Goal: Information Seeking & Learning: Learn about a topic

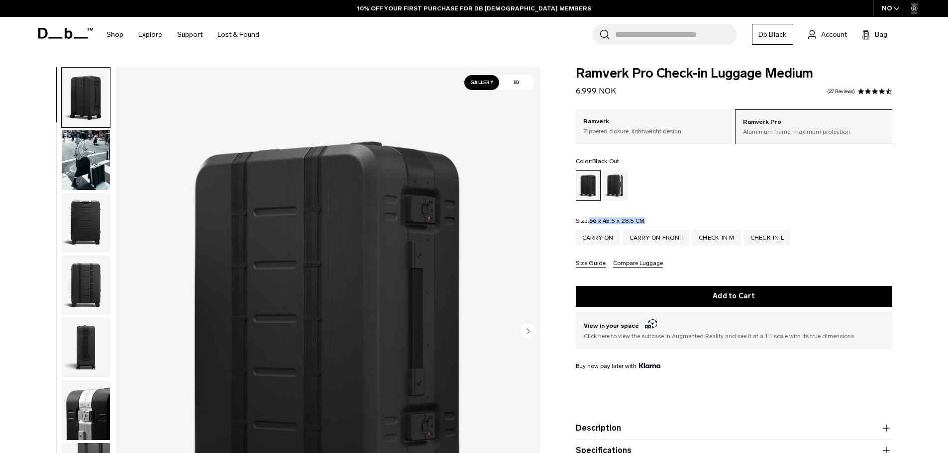
drag, startPoint x: 656, startPoint y: 220, endPoint x: 591, endPoint y: 223, distance: 65.7
click at [591, 223] on fieldset "Size: 66 x 45.5 x 28.5 CM Out of stock Carry-on Carry-on Front Check-in M Check…" at bounding box center [734, 243] width 316 height 50
copy span "66 x 45.5 x 28.5 CM"
click at [711, 183] on ul at bounding box center [734, 185] width 316 height 31
click at [627, 218] on span "66 x 45.5 x 28.5 CM" at bounding box center [617, 220] width 56 height 7
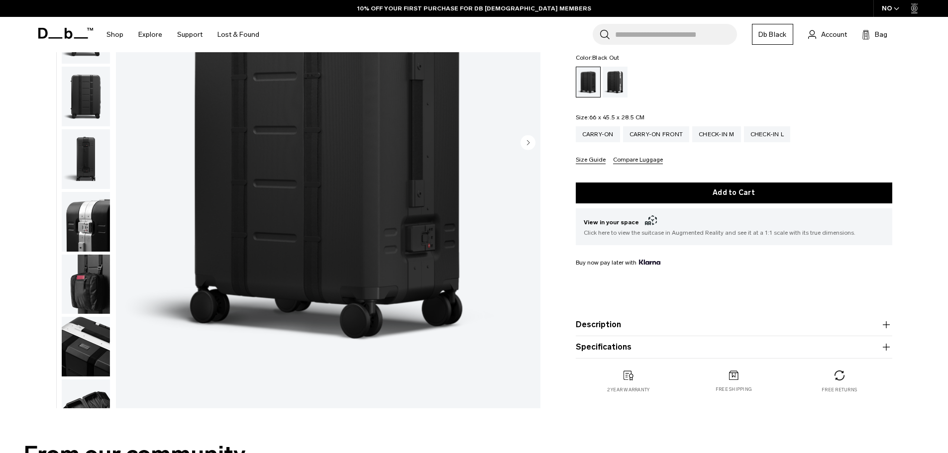
scroll to position [199, 0]
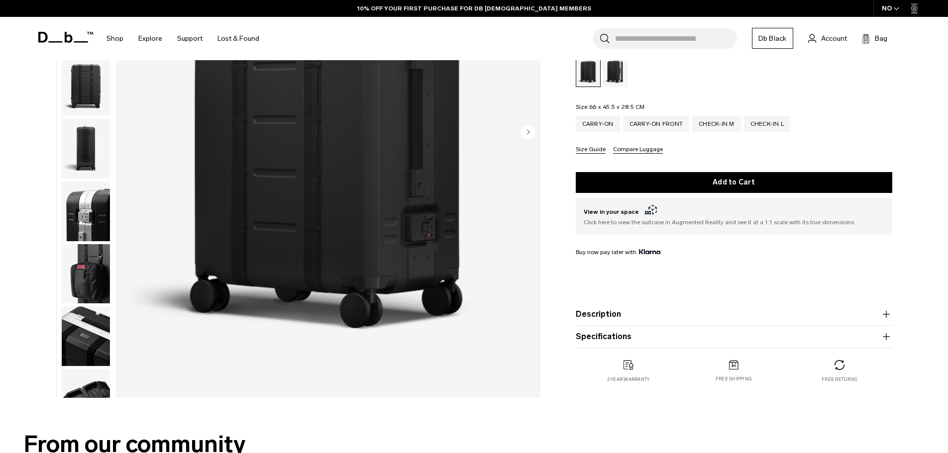
click at [616, 311] on button "Description" at bounding box center [734, 314] width 316 height 12
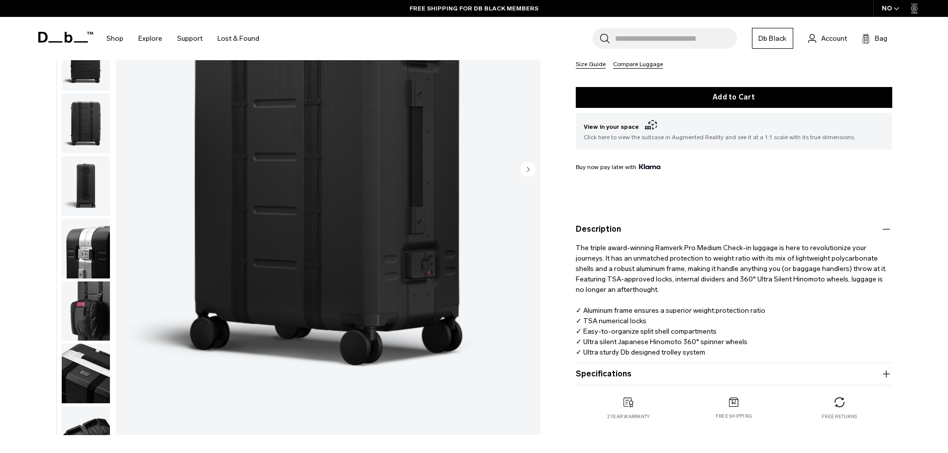
click at [623, 364] on product-accordion "Specifications Volume 67 Litres Dimensions 66 x 45.5 x 28.5 CM (H x W x D) Weig…" at bounding box center [734, 374] width 316 height 22
click at [614, 382] on product-accordion "Specifications Volume 67 Litres Dimensions 66 x 45.5 x 28.5 CM (H x W x D) Weig…" at bounding box center [734, 374] width 316 height 22
click at [612, 384] on product-accordion "Specifications Volume 67 Litres Dimensions 66 x 45.5 x 28.5 CM (H x W x D) Weig…" at bounding box center [734, 374] width 316 height 22
click at [620, 374] on button "Specifications" at bounding box center [734, 374] width 316 height 12
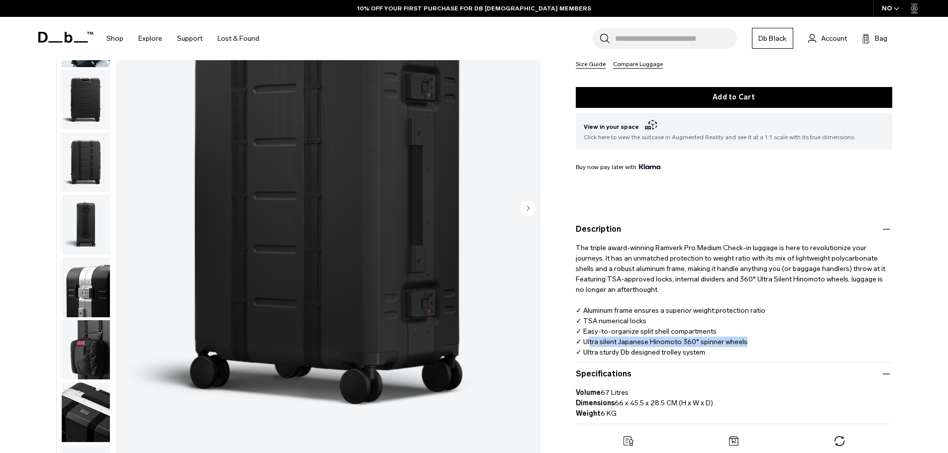
drag, startPoint x: 744, startPoint y: 342, endPoint x: 589, endPoint y: 344, distance: 155.2
click at [589, 344] on p "The triple award-winning Ramverk Pro Medium Check-in luggage is here to revolut…" at bounding box center [734, 296] width 316 height 122
click at [592, 343] on p "The triple award-winning Ramverk Pro Medium Check-in luggage is here to revolut…" at bounding box center [734, 296] width 316 height 122
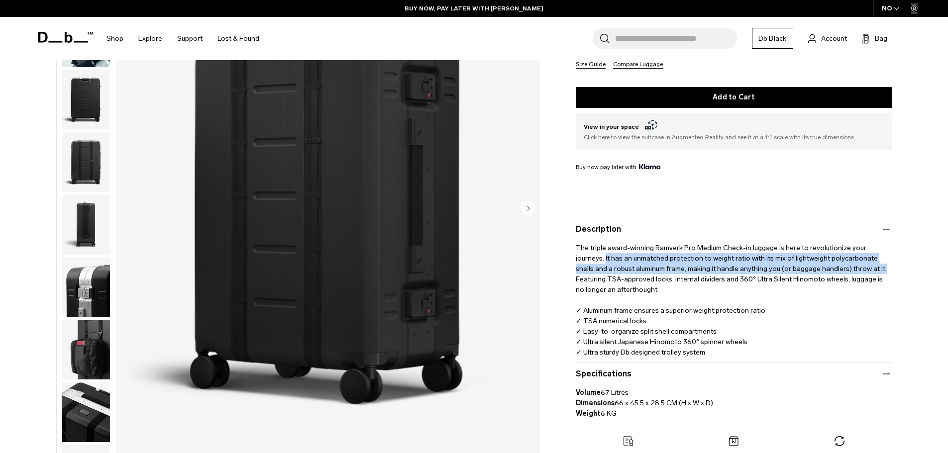
drag, startPoint x: 576, startPoint y: 258, endPoint x: 843, endPoint y: 272, distance: 267.5
click at [843, 272] on p "The triple award-winning Ramverk Pro Medium Check-in luggage is here to revolut…" at bounding box center [734, 296] width 316 height 122
copy p "It has an unmatched protection to weight ratio with its mix of lightweight poly…"
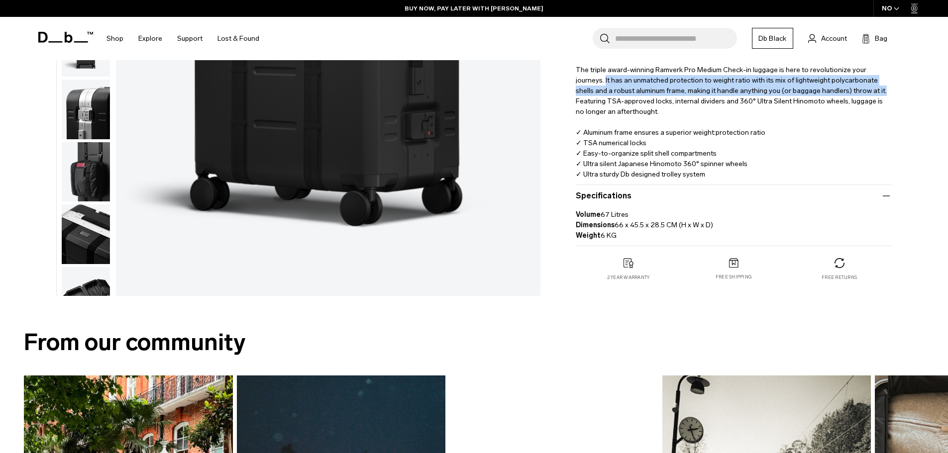
scroll to position [398, 0]
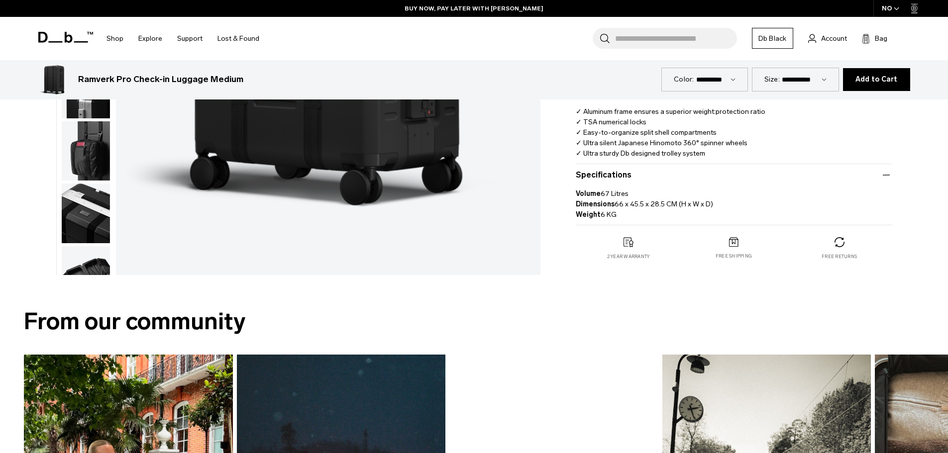
click at [578, 260] on div "2 year warranty" at bounding box center [628, 248] width 105 height 23
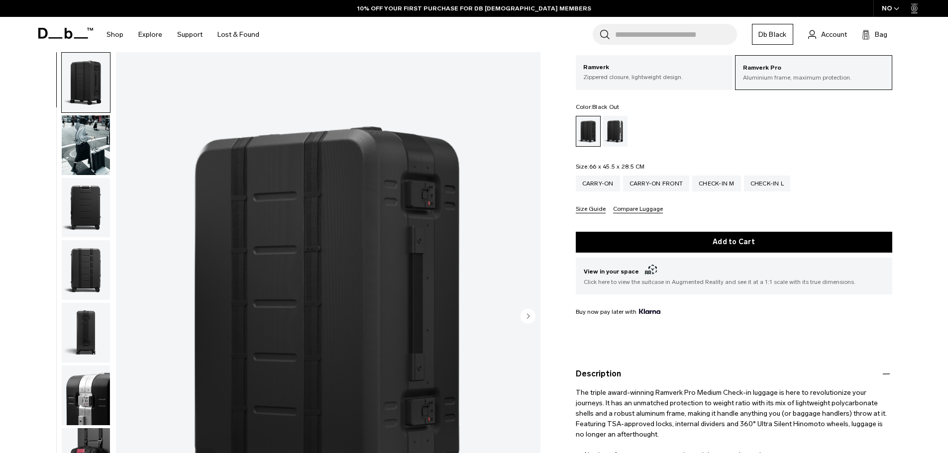
scroll to position [50, 0]
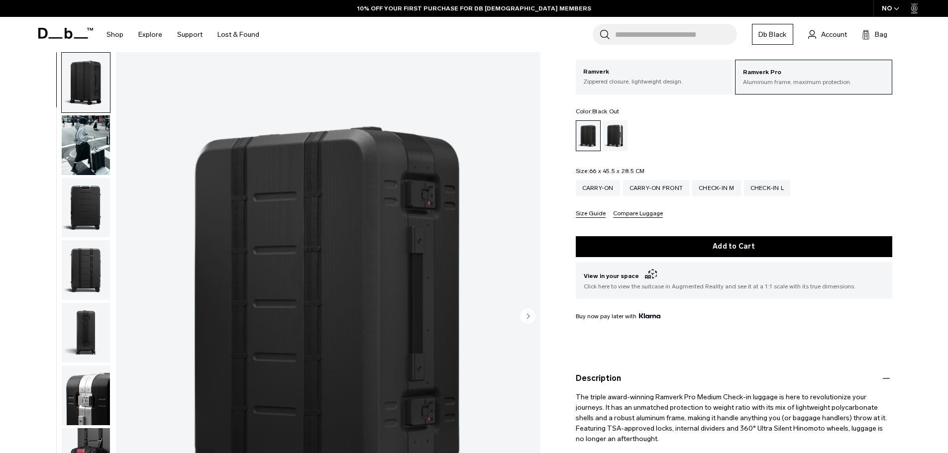
click at [93, 214] on img "button" at bounding box center [86, 208] width 48 height 60
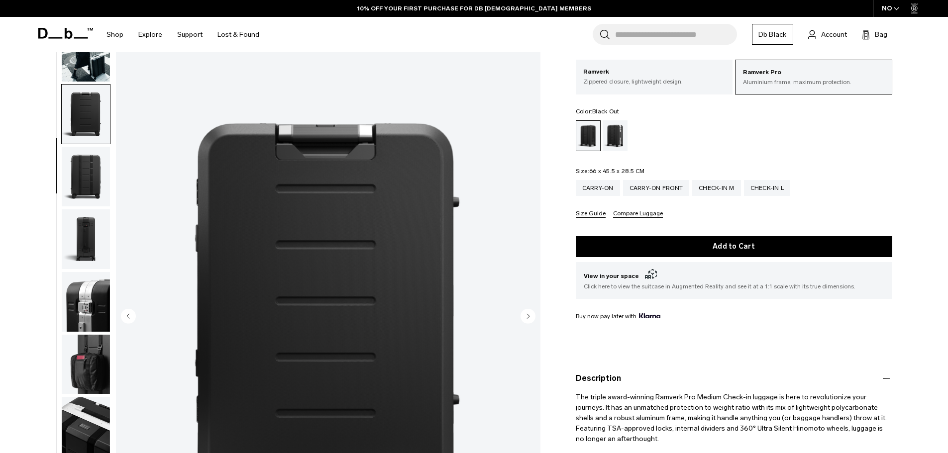
scroll to position [125, 0]
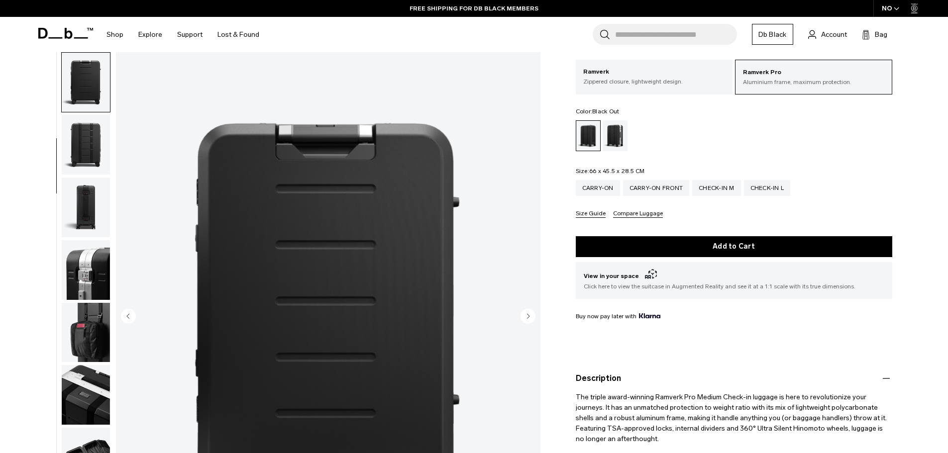
click at [92, 211] on img "button" at bounding box center [86, 208] width 48 height 60
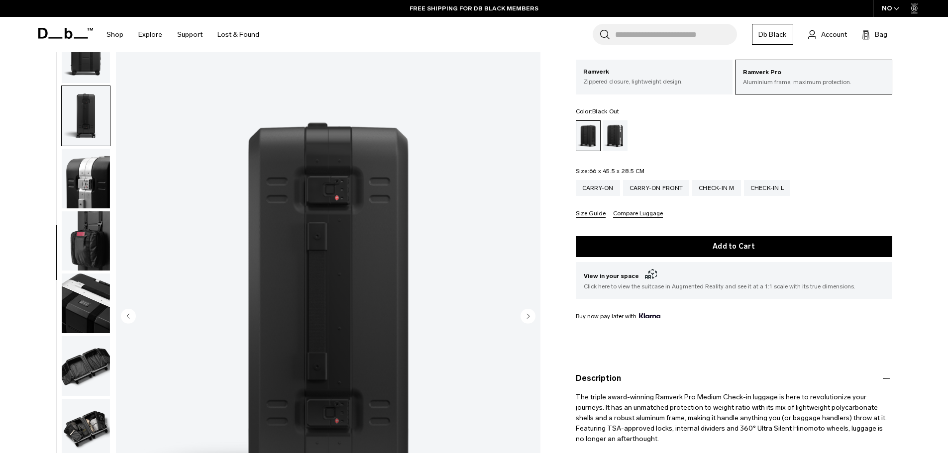
scroll to position [219, 0]
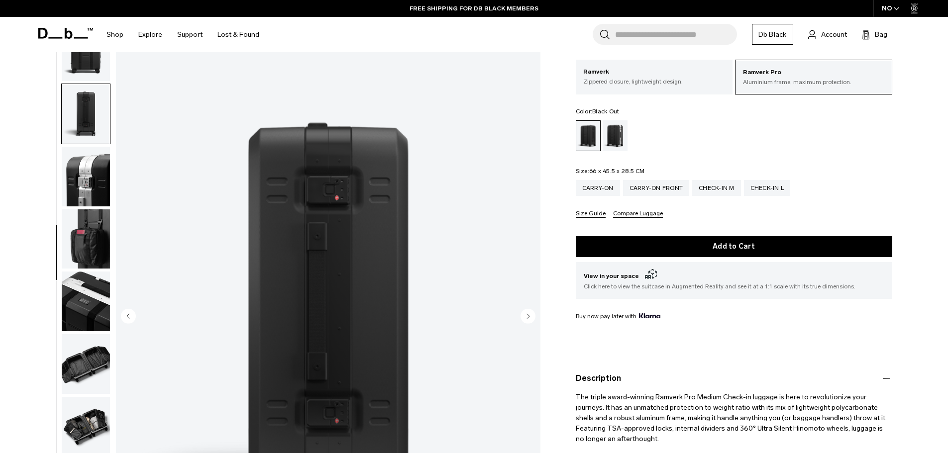
click at [89, 209] on button "button" at bounding box center [85, 239] width 49 height 61
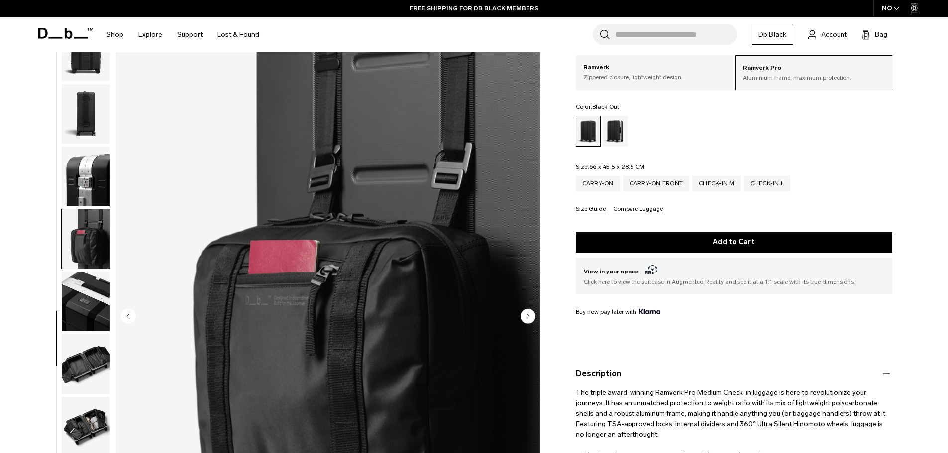
scroll to position [50, 0]
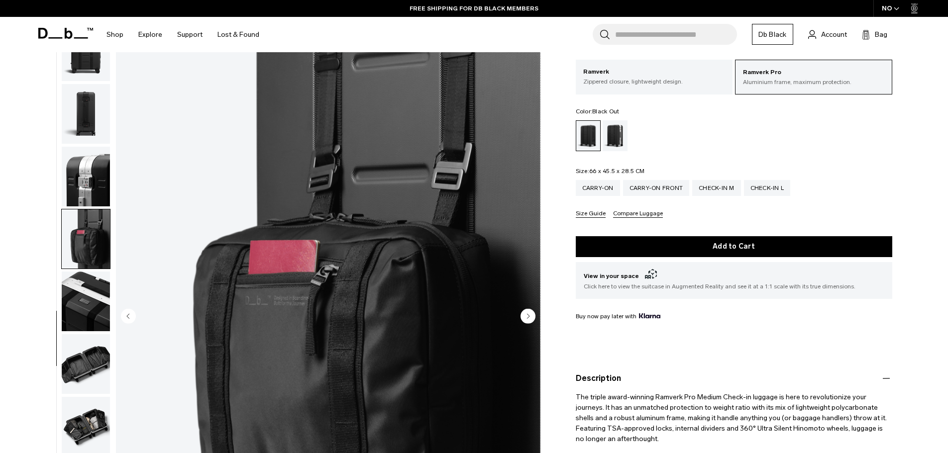
click at [82, 302] on img "button" at bounding box center [86, 302] width 48 height 60
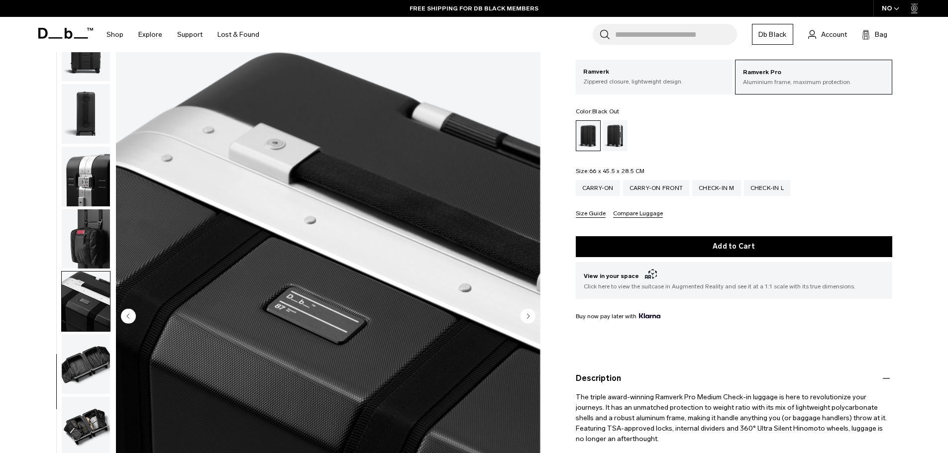
click at [82, 363] on img "button" at bounding box center [86, 364] width 48 height 60
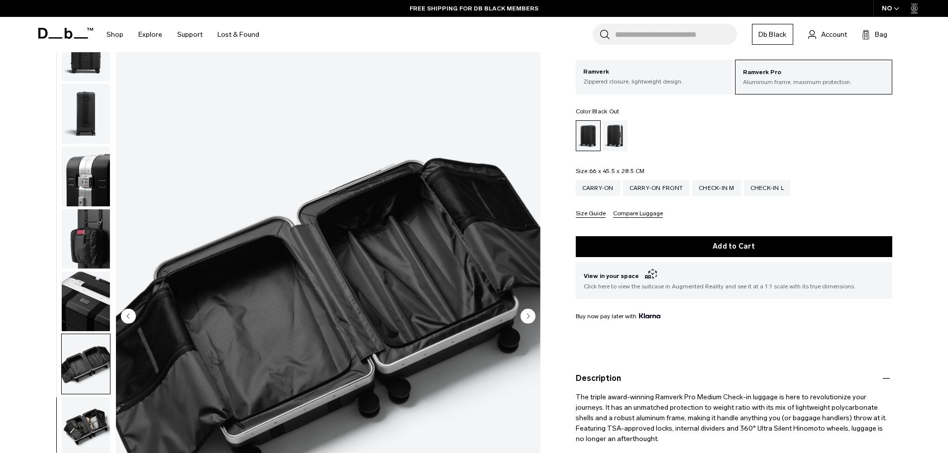
click at [89, 412] on img "button" at bounding box center [86, 427] width 48 height 60
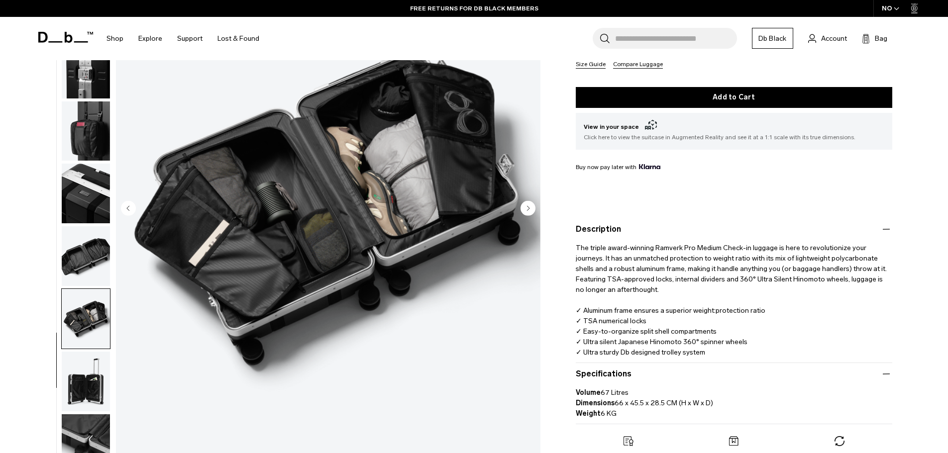
click at [82, 387] on img "button" at bounding box center [86, 382] width 48 height 60
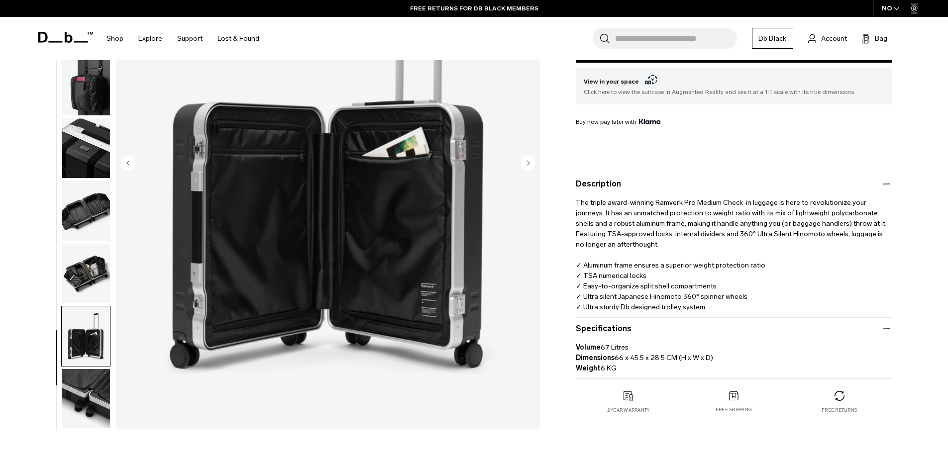
scroll to position [249, 0]
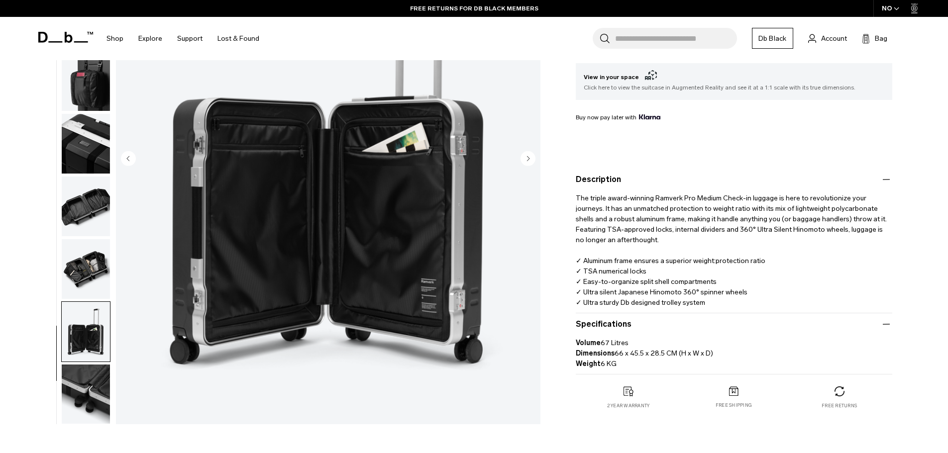
click at [85, 385] on img "button" at bounding box center [86, 394] width 48 height 60
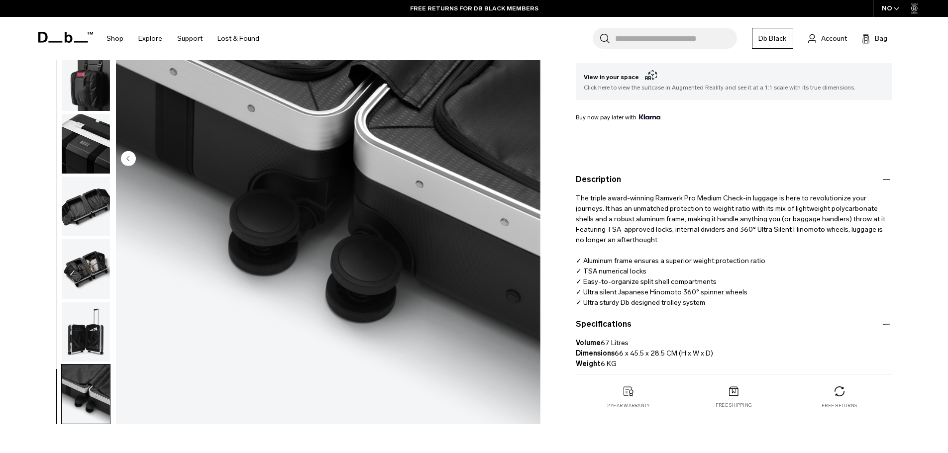
click at [644, 346] on p "Volume 67 Litres Dimensions 66 x 45.5 x 28.5 CM (H x W x D) Weight 6 KG" at bounding box center [734, 349] width 316 height 39
drag, startPoint x: 625, startPoint y: 364, endPoint x: 573, endPoint y: 328, distance: 63.2
click at [573, 328] on div "Ramverk Pro Check-in Luggage Medium 6.999 NOK 4.3 star rating 27 Reviews Ramver…" at bounding box center [734, 123] width 376 height 611
copy product-accordion "Specifications Volume 67 Litres Dimensions 66 x 45.5 x 28.5 CM (H x W x D) Weig…"
